Goal: Navigation & Orientation: Find specific page/section

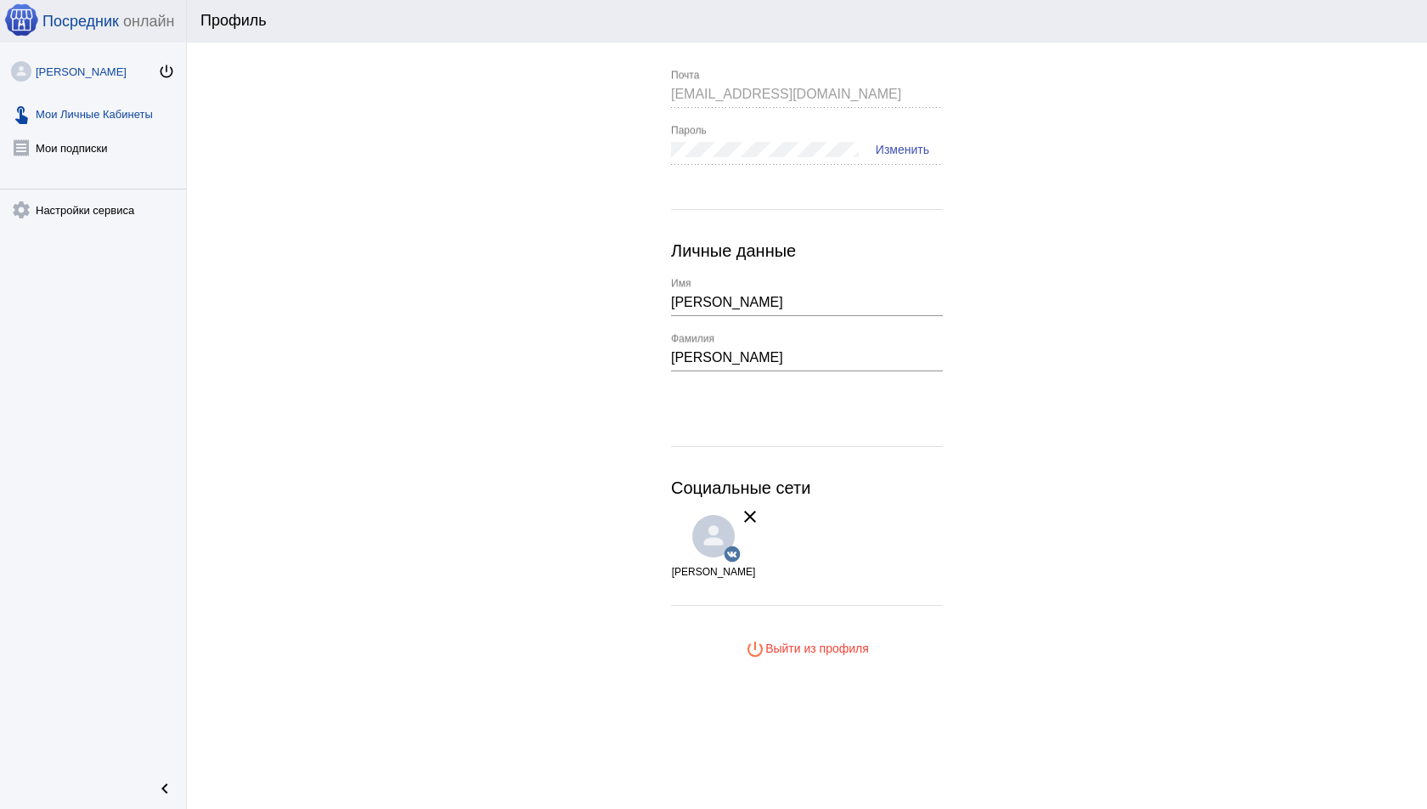
click at [79, 110] on link "touch_app Мои Личные Кабинеты" at bounding box center [93, 110] width 186 height 34
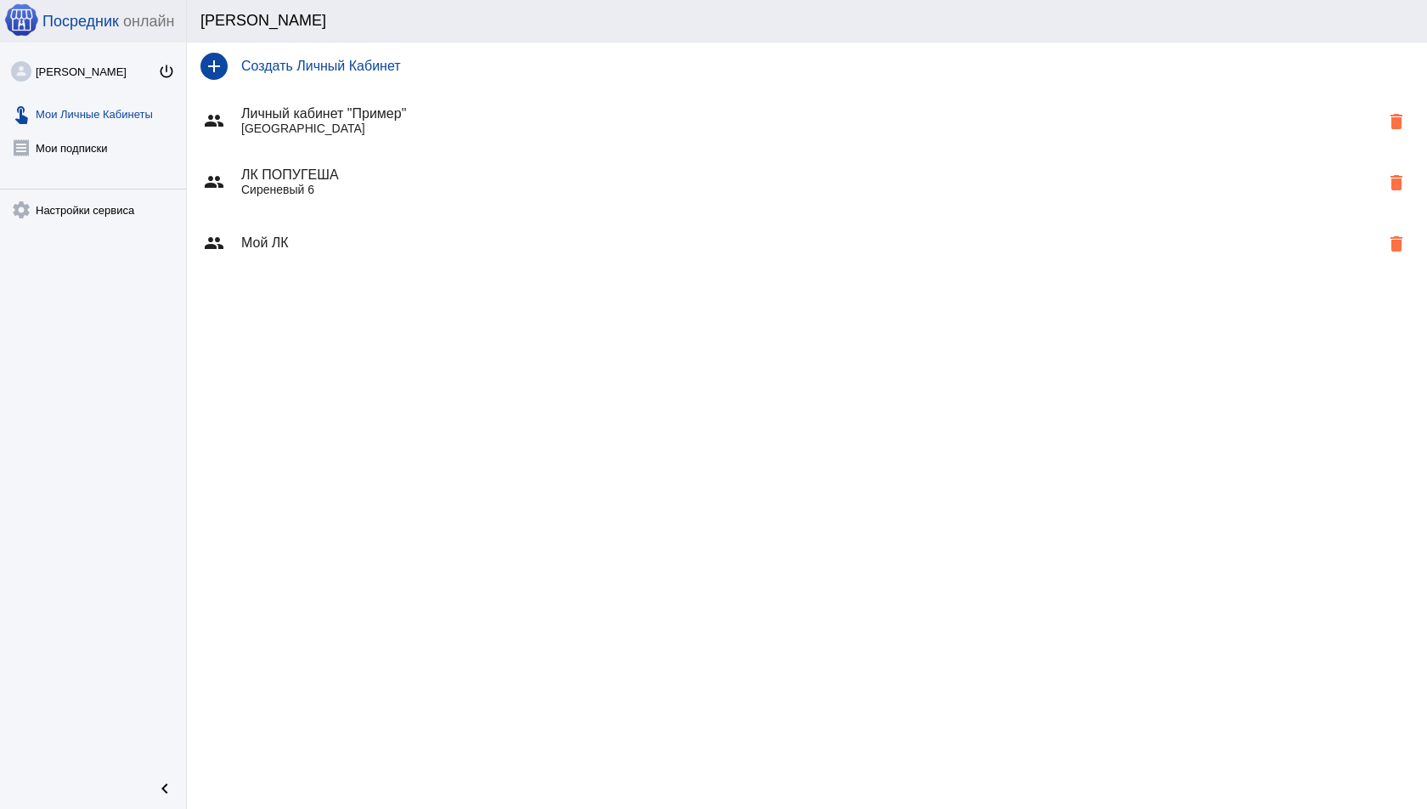
click at [76, 25] on span "Посредник" at bounding box center [80, 22] width 76 height 18
click at [166, 18] on span "онлайн" at bounding box center [148, 22] width 51 height 18
click at [166, 21] on span "онлайн" at bounding box center [148, 22] width 51 height 18
click at [60, 72] on div "[PERSON_NAME]" at bounding box center [97, 71] width 122 height 13
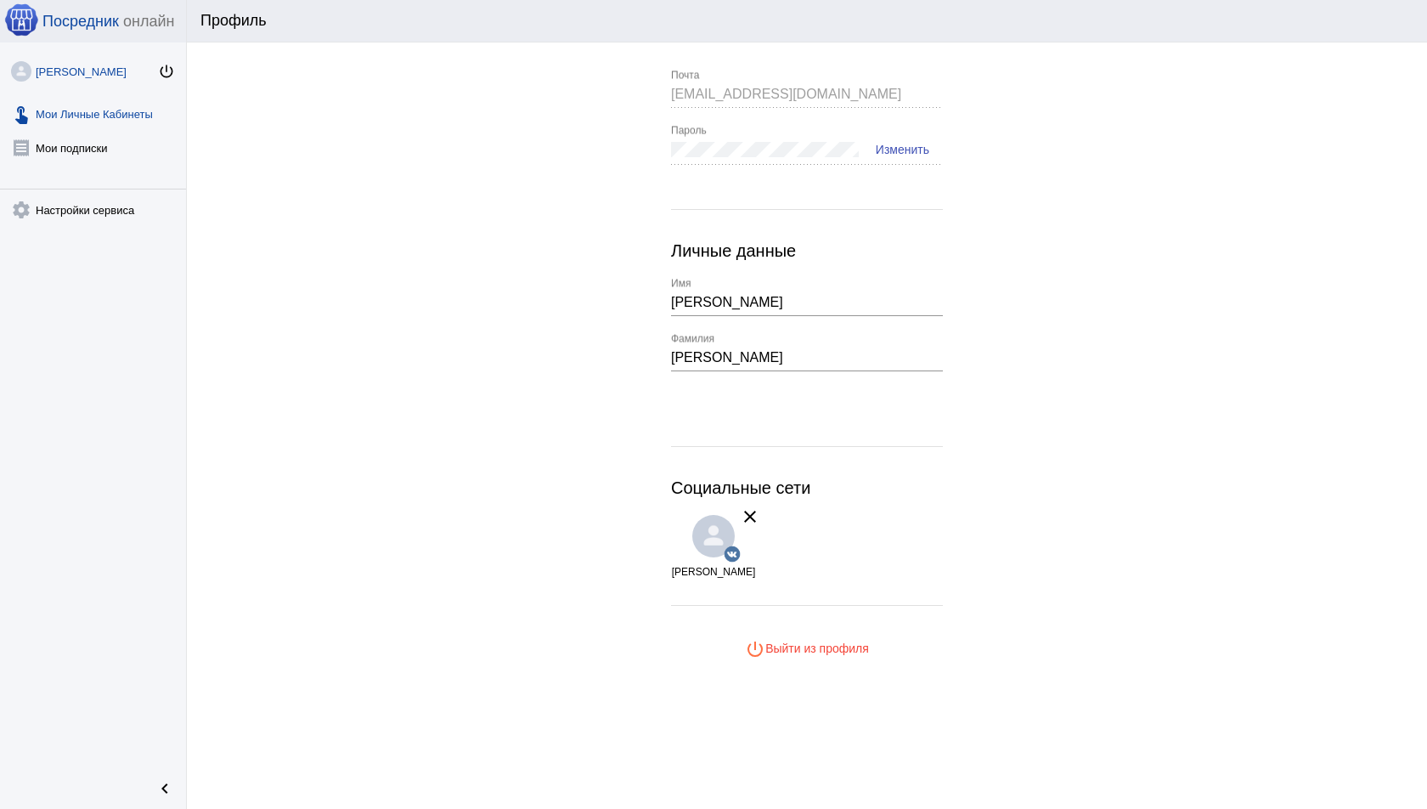
click at [157, 97] on link "touch_app Мои Личные Кабинеты" at bounding box center [93, 110] width 186 height 34
click at [98, 63] on link "[PERSON_NAME] power_settings_new" at bounding box center [93, 68] width 186 height 34
